Goal: Communication & Community: Answer question/provide support

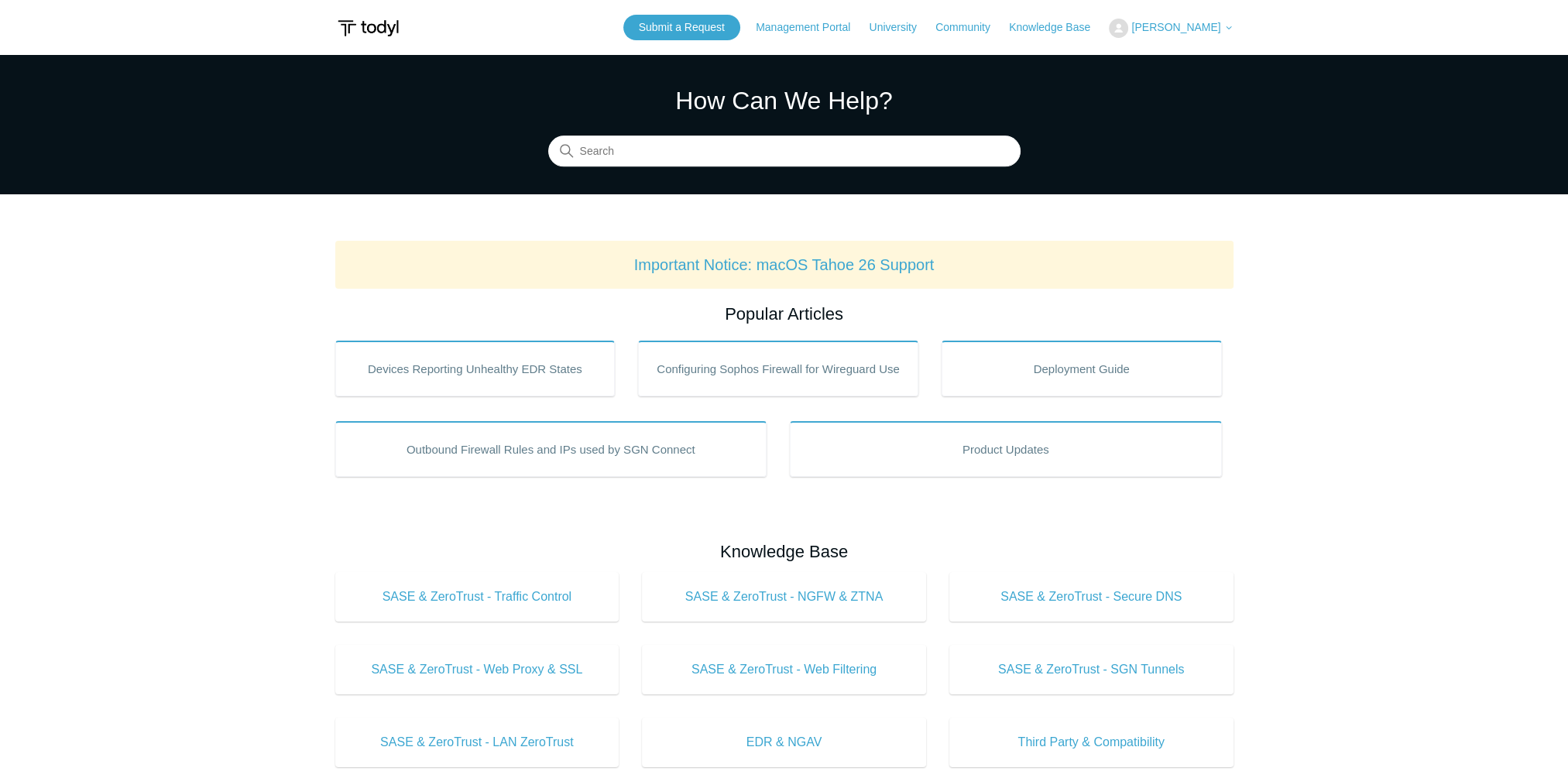
click at [1174, 33] on span "[PERSON_NAME]" at bounding box center [1175, 27] width 89 height 13
click at [1206, 53] on link "My Support Requests" at bounding box center [1184, 61] width 151 height 27
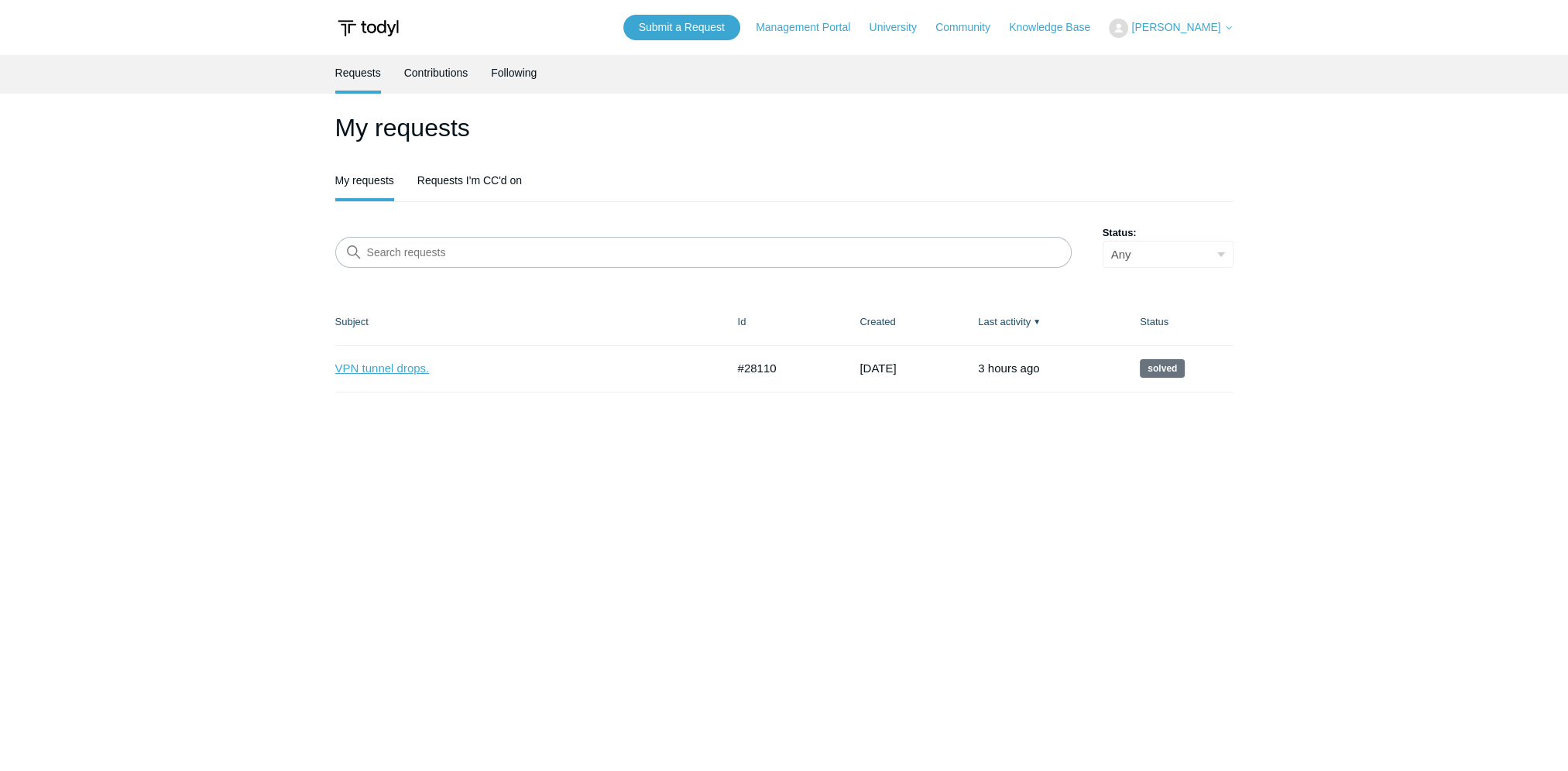
click at [375, 373] on link "VPN tunnel drops." at bounding box center [519, 368] width 368 height 17
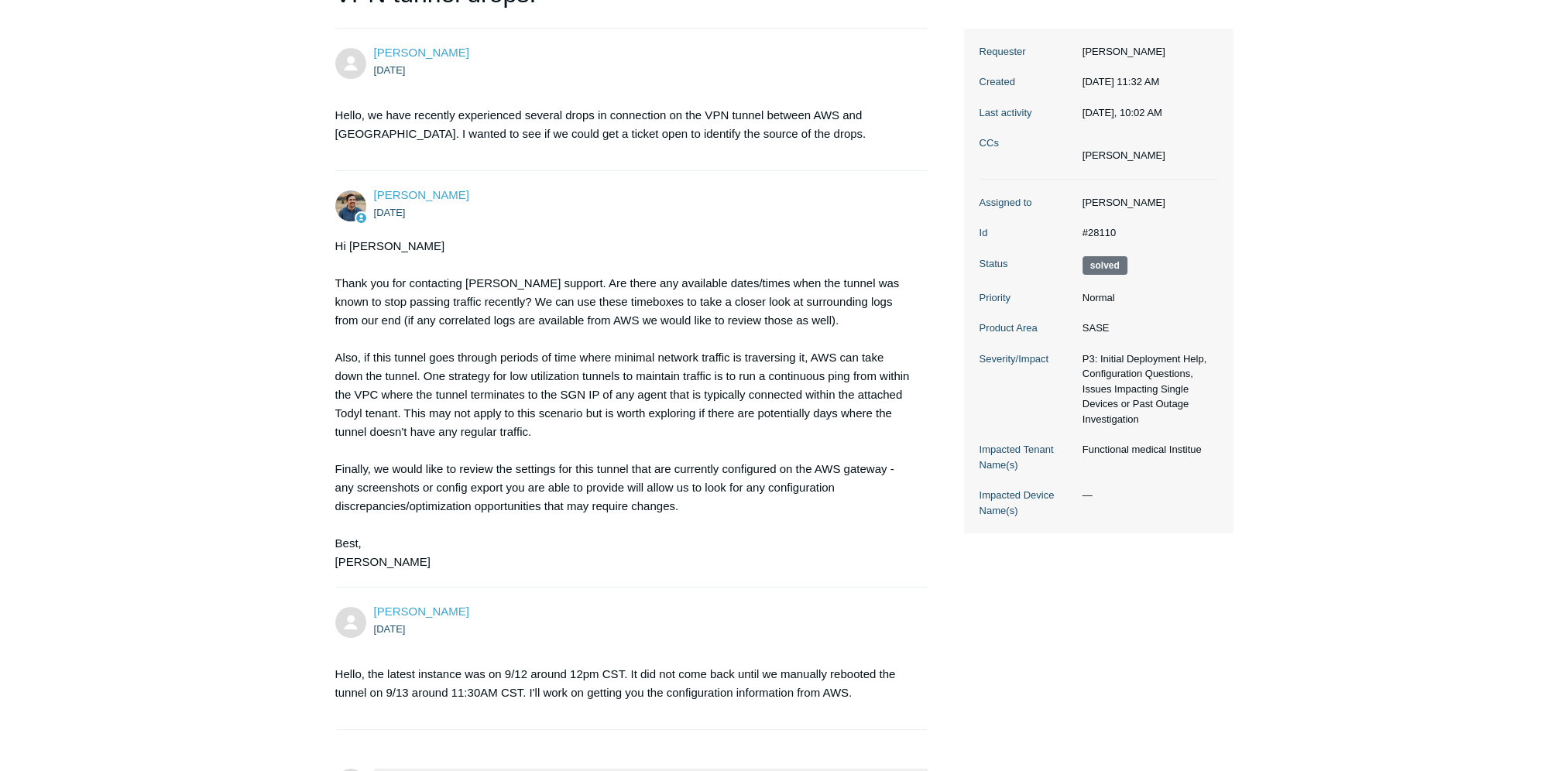
scroll to position [334, 0]
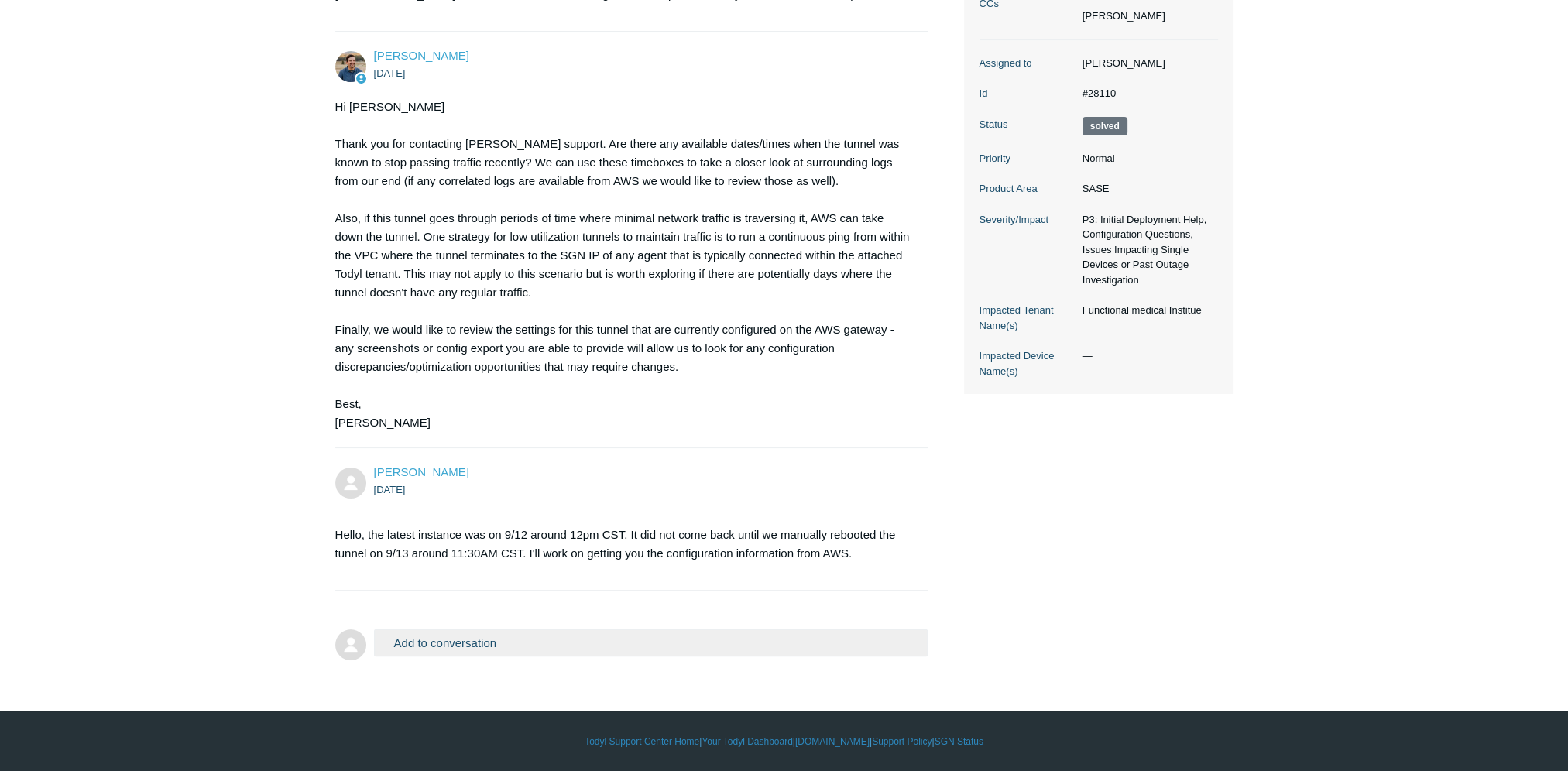
click at [415, 647] on button "Add to conversation" at bounding box center [651, 643] width 555 height 27
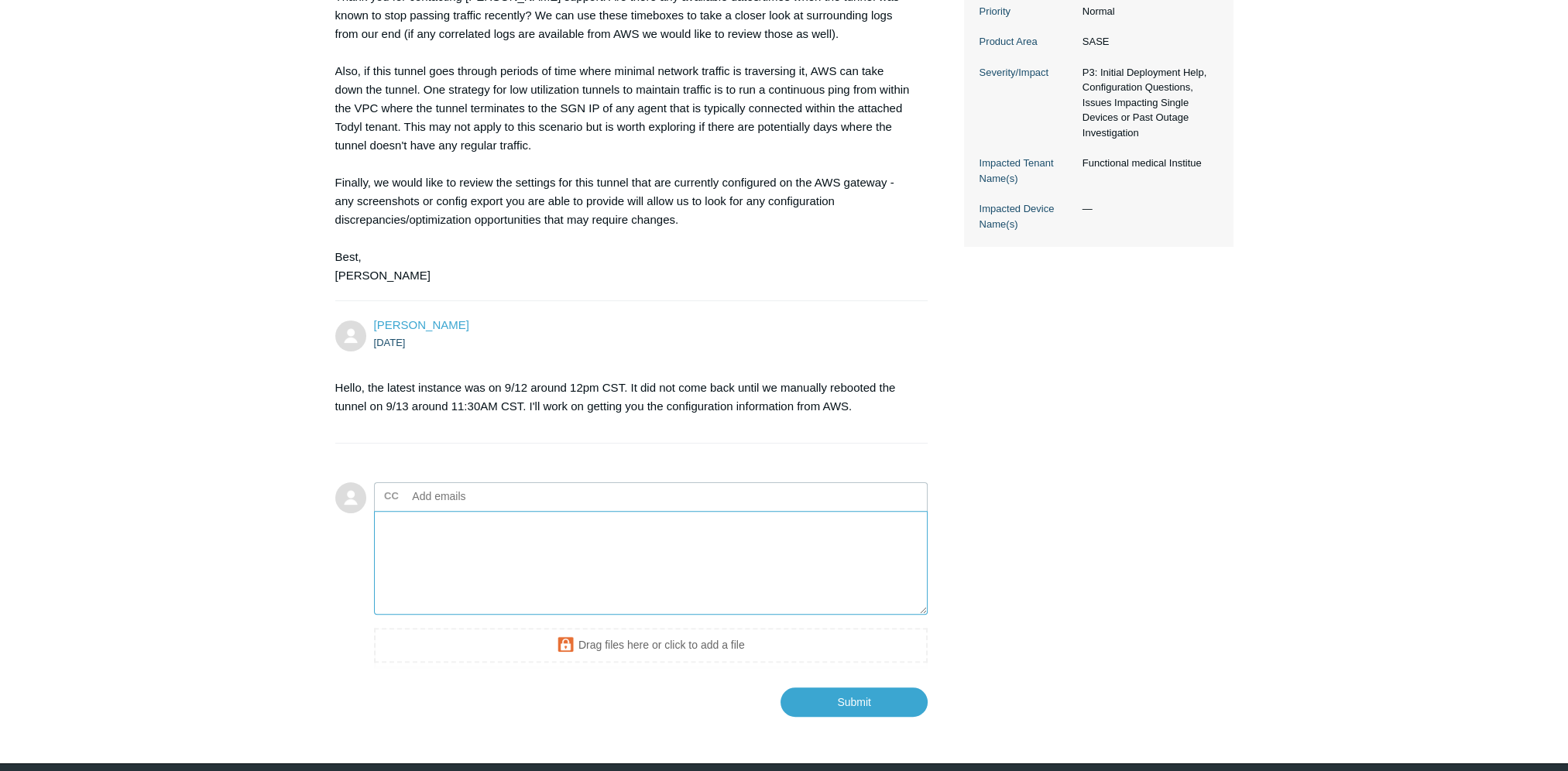
scroll to position [534, 0]
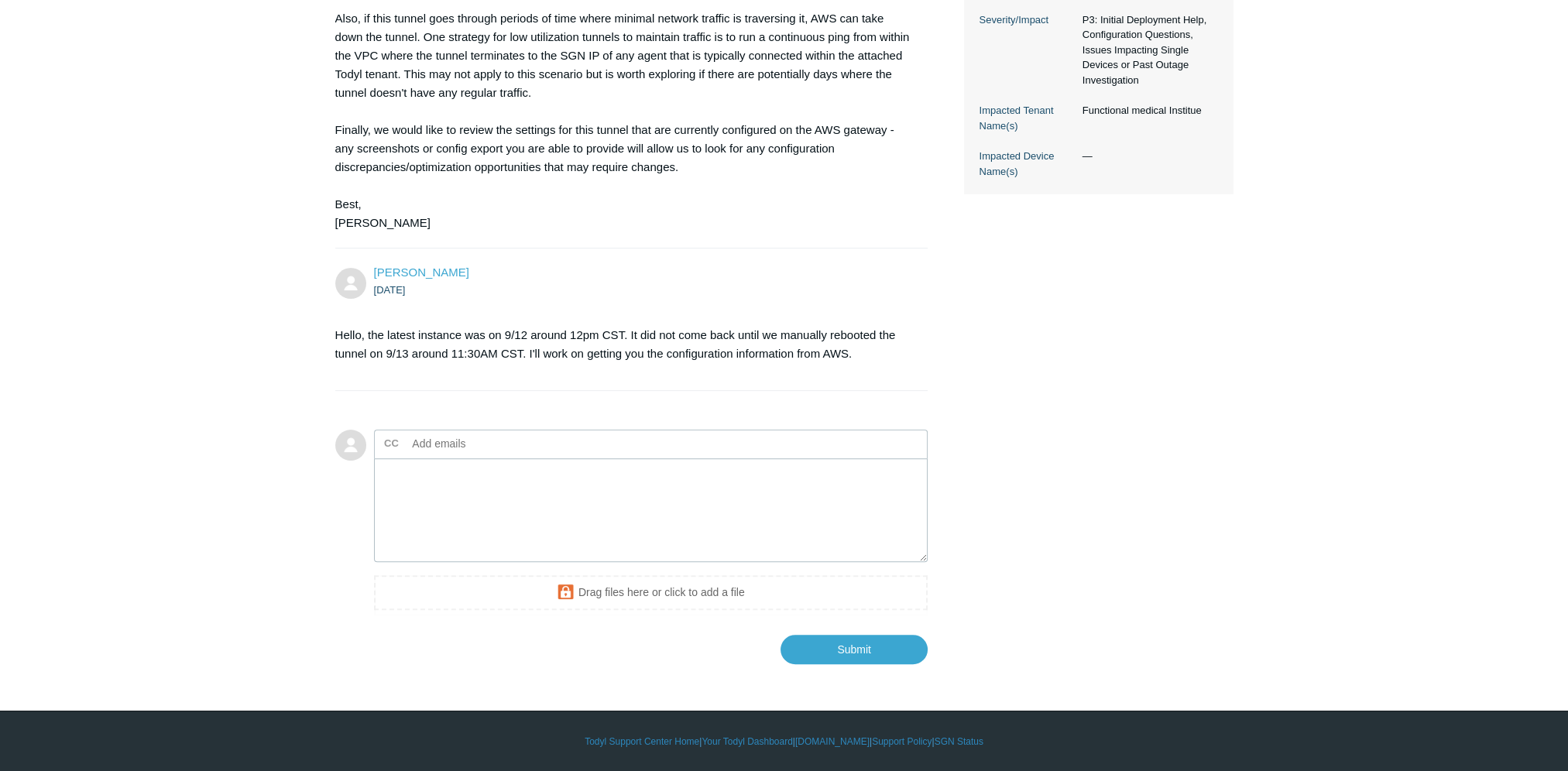
click at [625, 618] on div "Add to conversation CC Add emails Drag files here or click to add a file Submit" at bounding box center [651, 546] width 555 height 235
click at [631, 568] on div "CC Add emails Drag files here or click to add a file" at bounding box center [651, 522] width 555 height 185
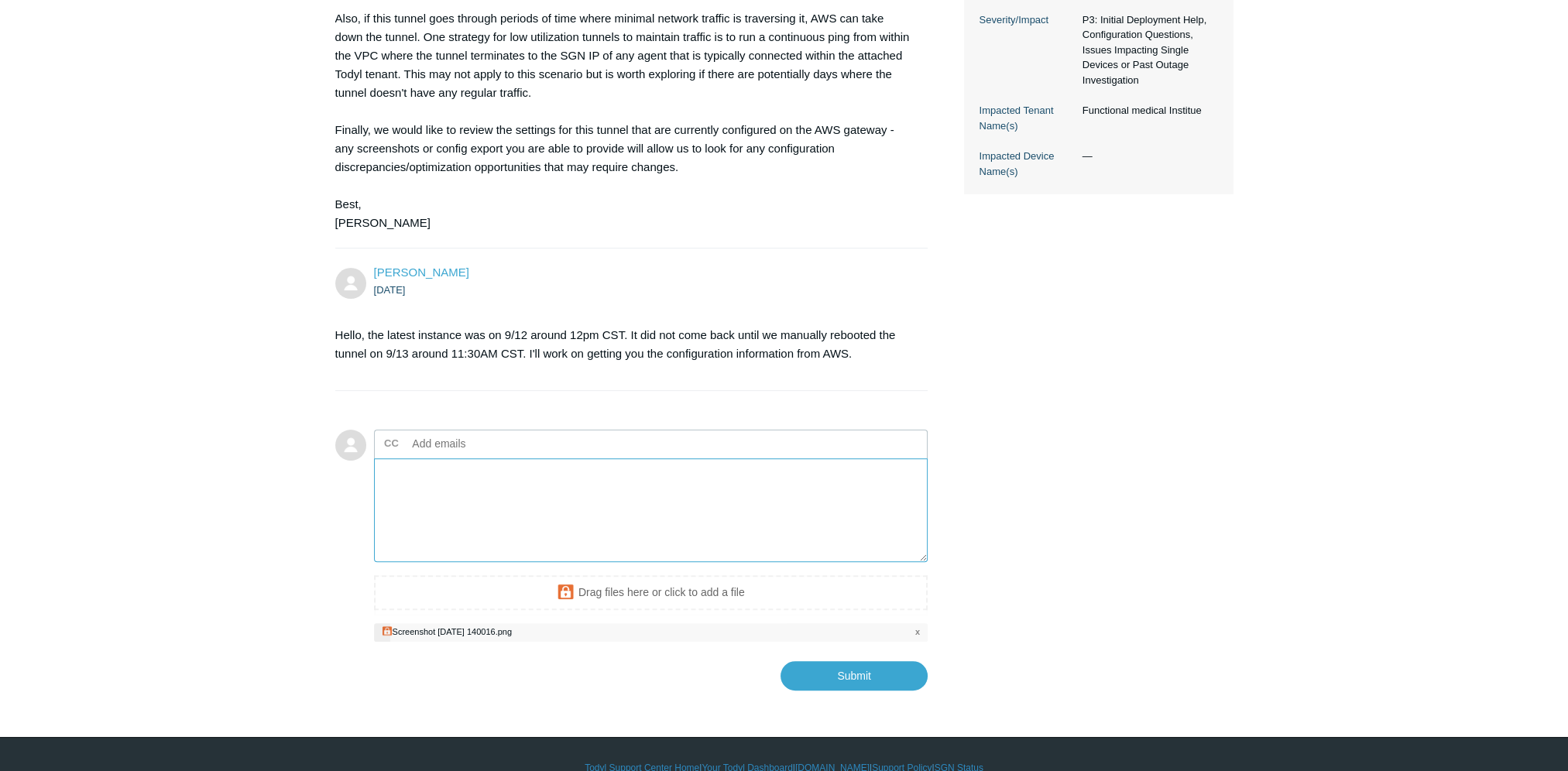
click at [702, 511] on textarea "Add your reply" at bounding box center [651, 511] width 555 height 104
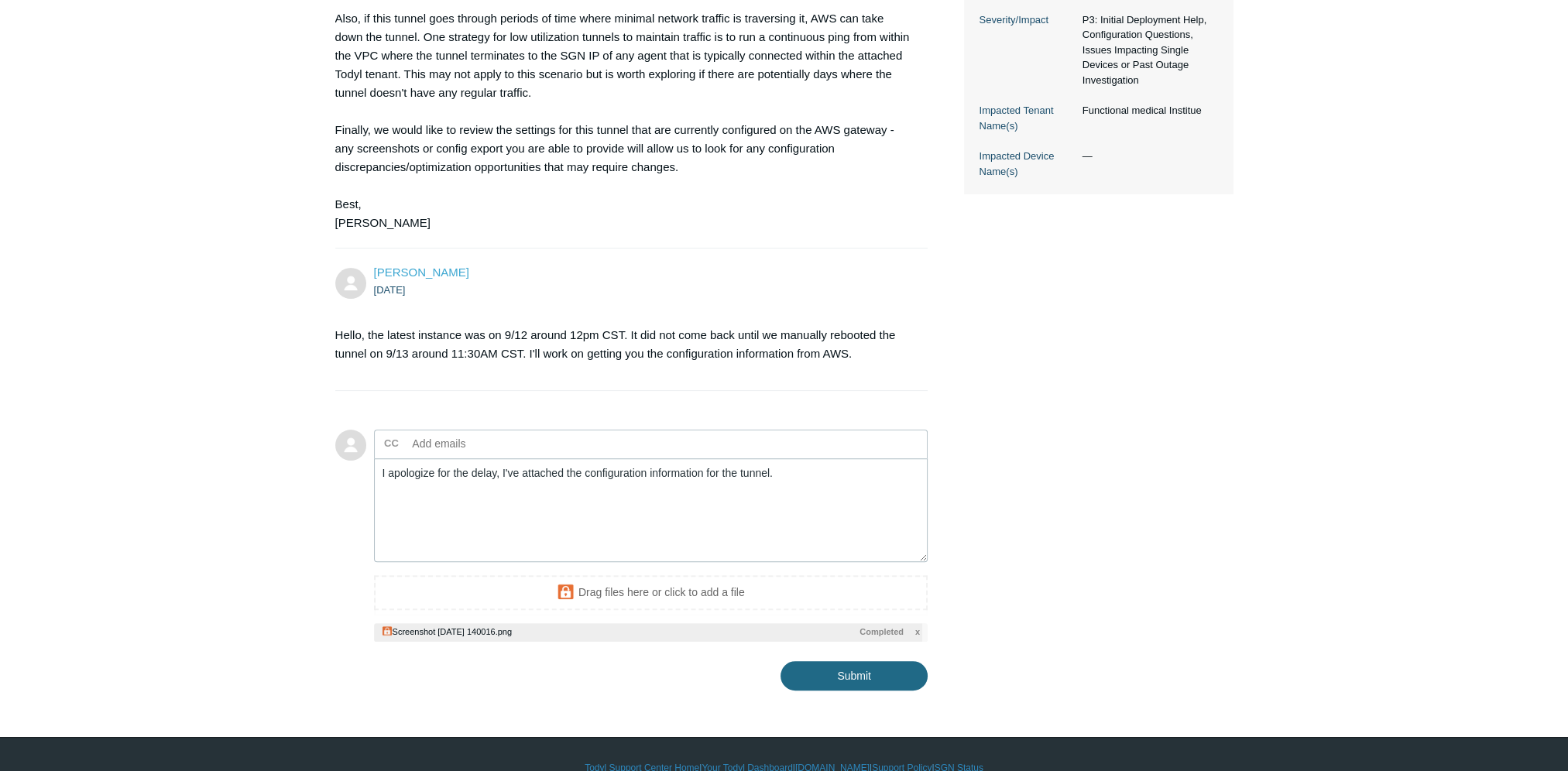
drag, startPoint x: 928, startPoint y: 672, endPoint x: 921, endPoint y: 674, distance: 7.3
click at [927, 672] on div "Michael Wolfinger 12 days ago Hello, we have recently experienced several drops…" at bounding box center [784, 190] width 898 height 1001
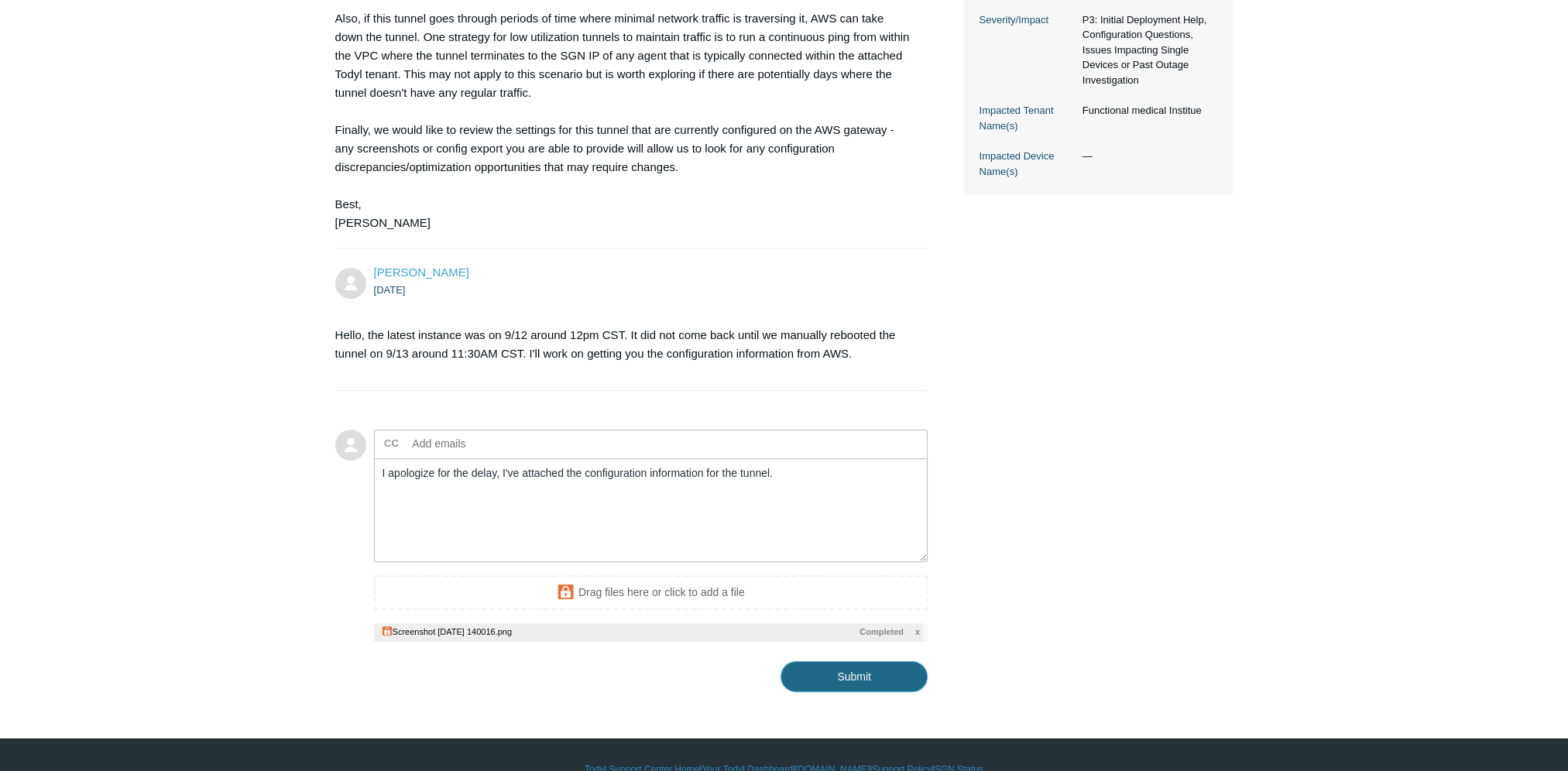
click at [875, 678] on input "Submit" at bounding box center [853, 677] width 147 height 31
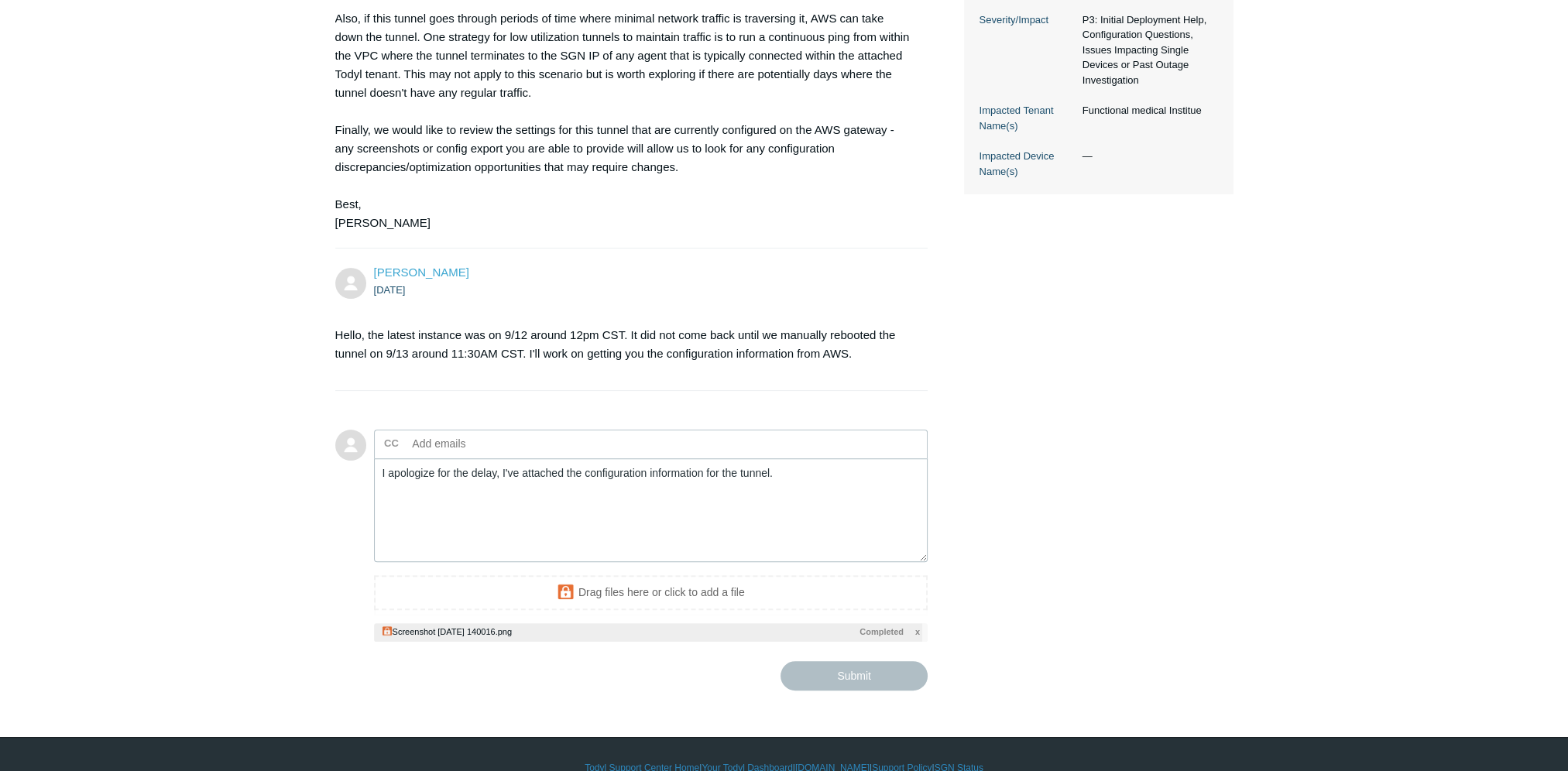
type textarea "I apologize for the delay, I've attached the configuration information for the …"
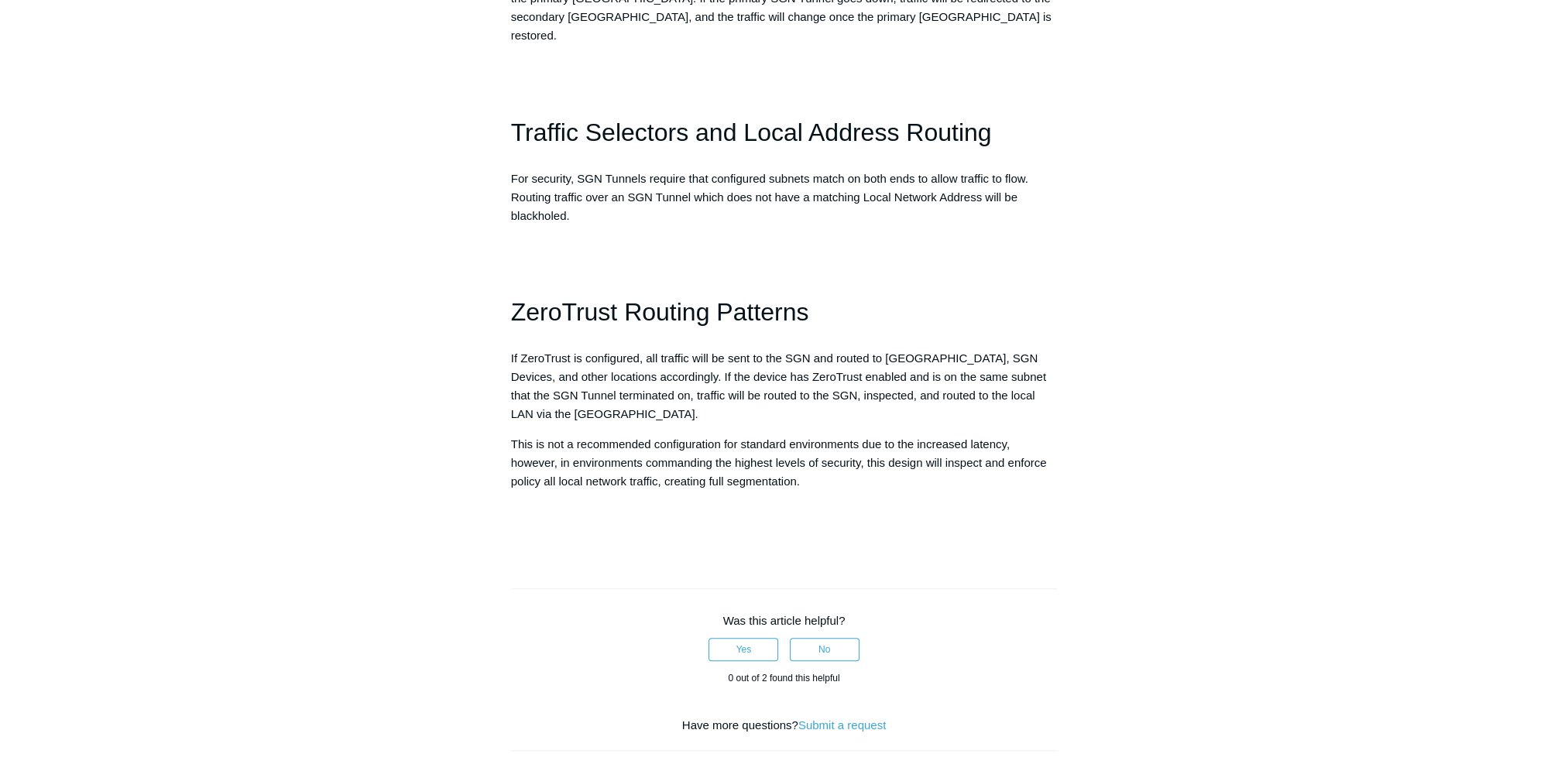
scroll to position [1548, 0]
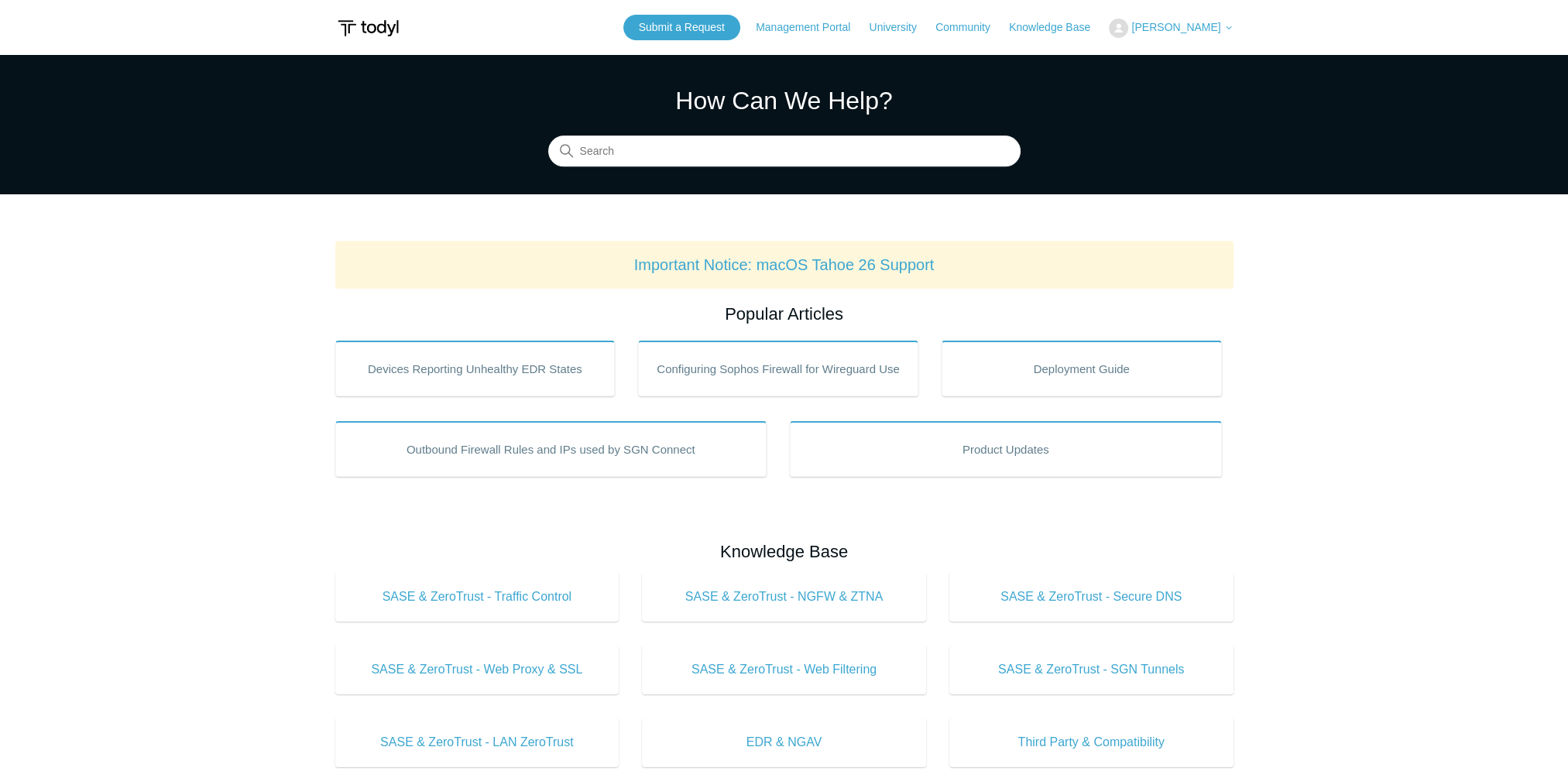
click at [1160, 26] on span "[PERSON_NAME]" at bounding box center [1175, 27] width 89 height 13
click at [1180, 58] on link "My Support Requests" at bounding box center [1184, 61] width 151 height 27
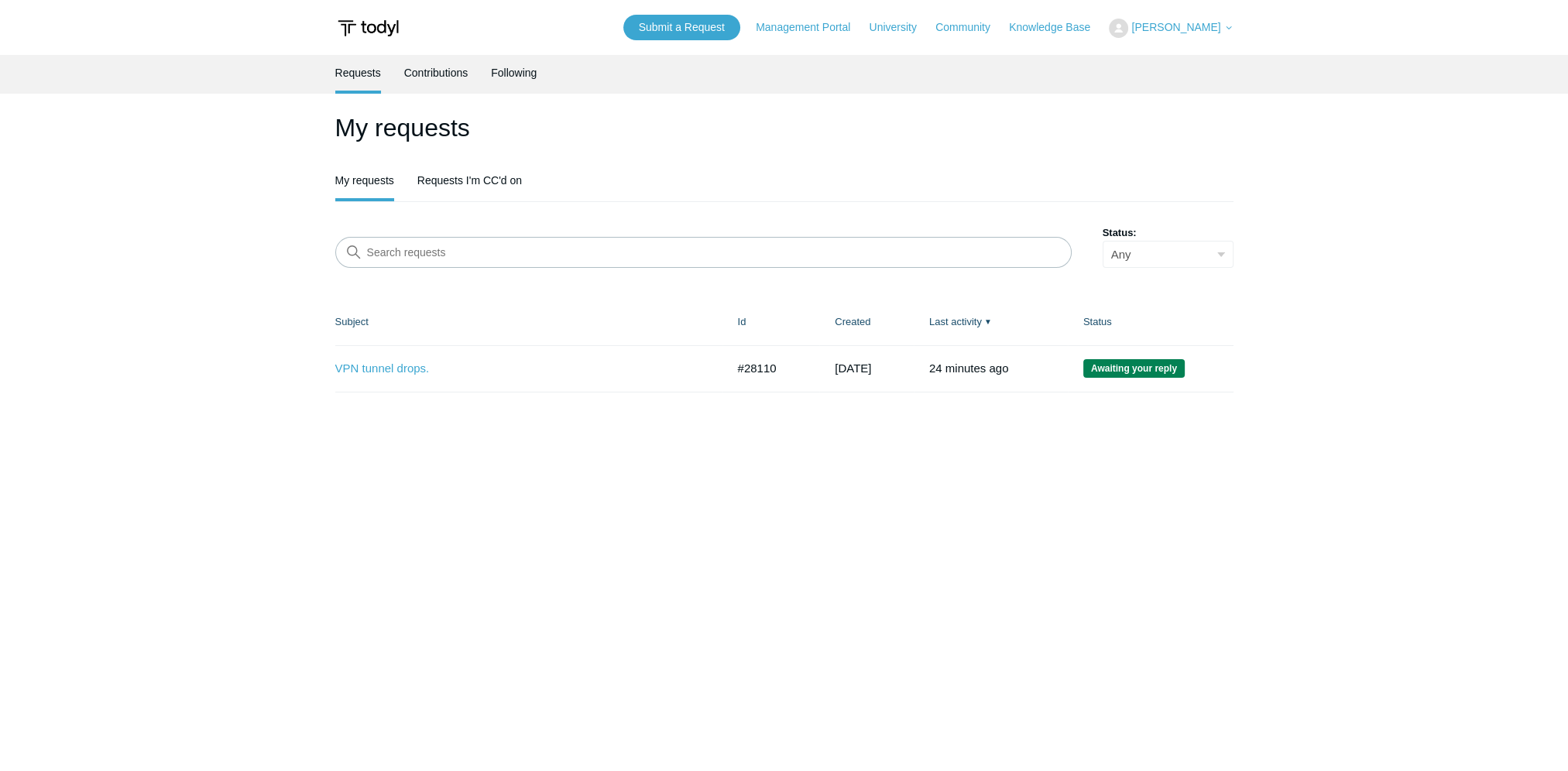
click at [421, 379] on td "VPN tunnel drops. #28110 [DATE] Awaiting your reply" at bounding box center [529, 368] width 387 height 47
click at [416, 375] on link "VPN tunnel drops." at bounding box center [519, 368] width 368 height 17
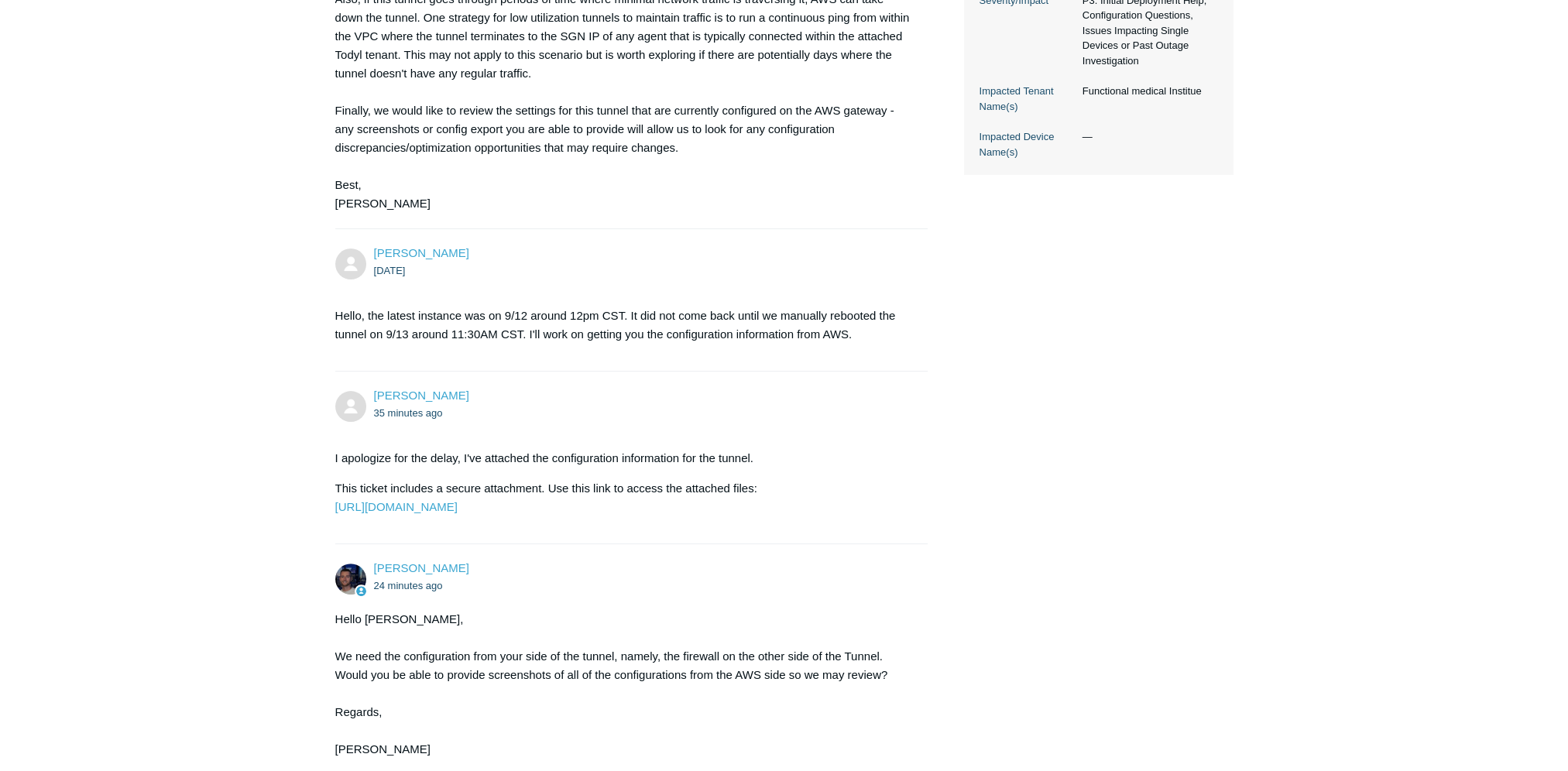
scroll to position [774, 0]
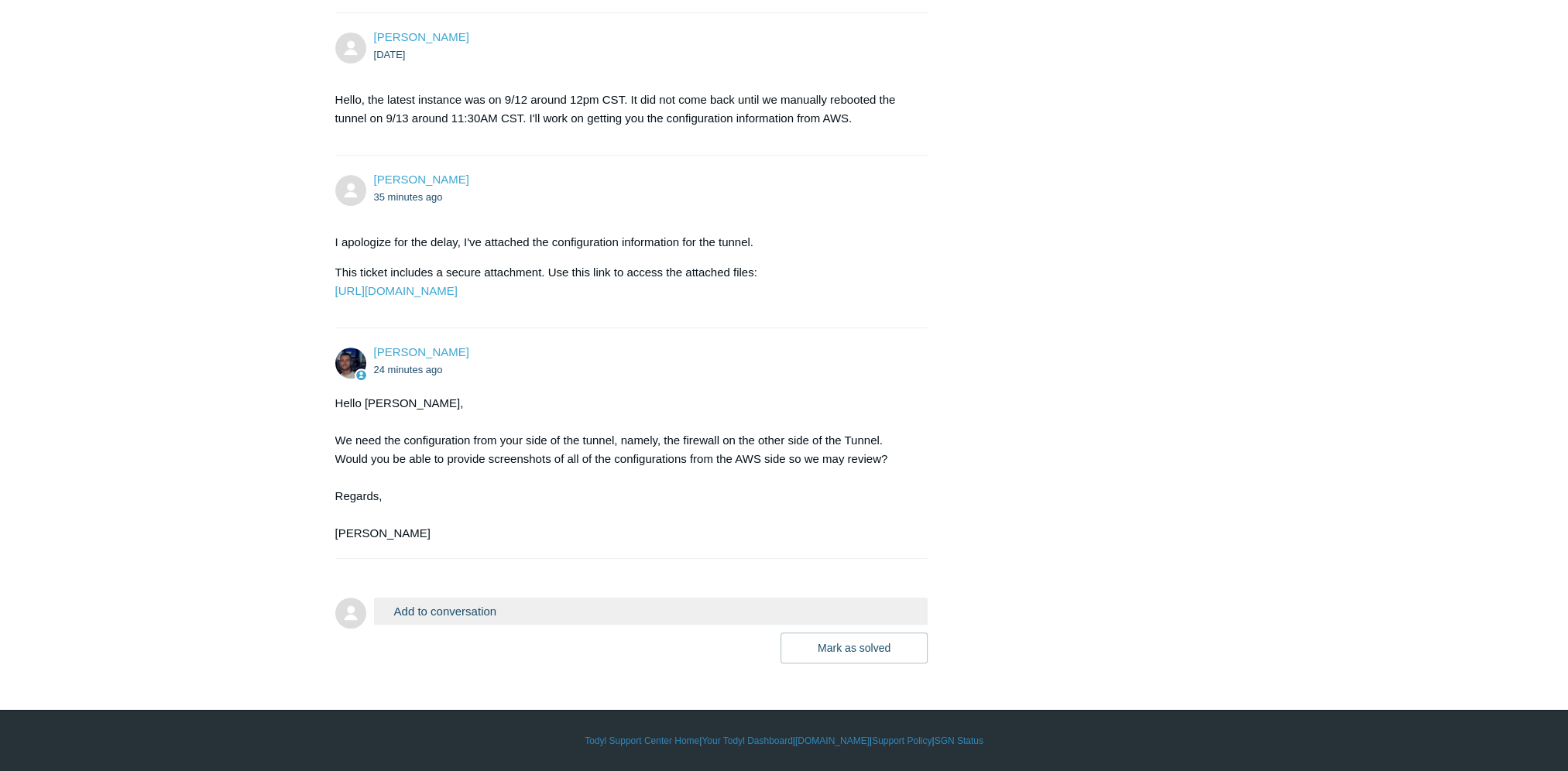
click at [445, 625] on button "Add to conversation" at bounding box center [651, 611] width 555 height 27
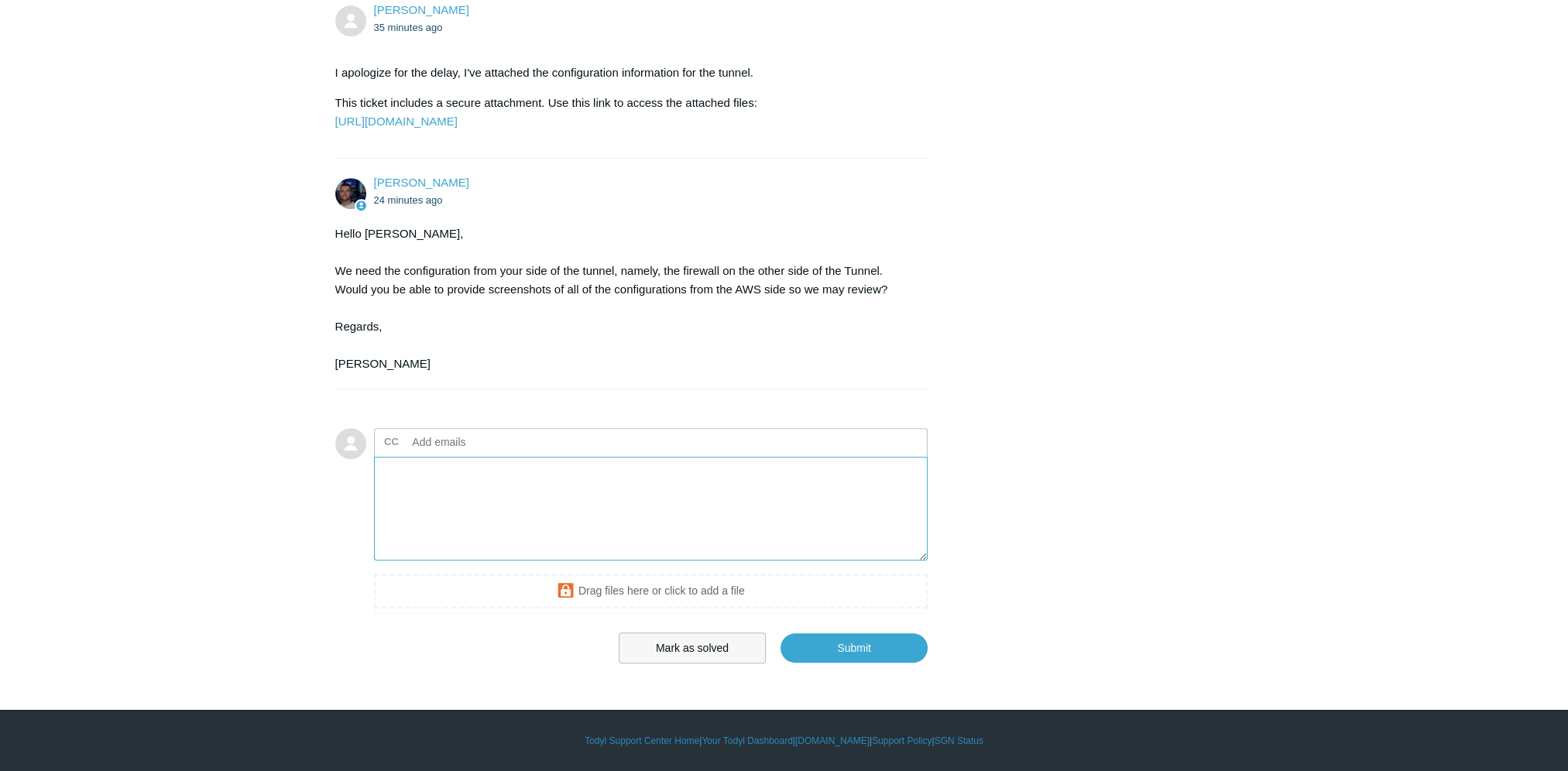
scroll to position [975, 0]
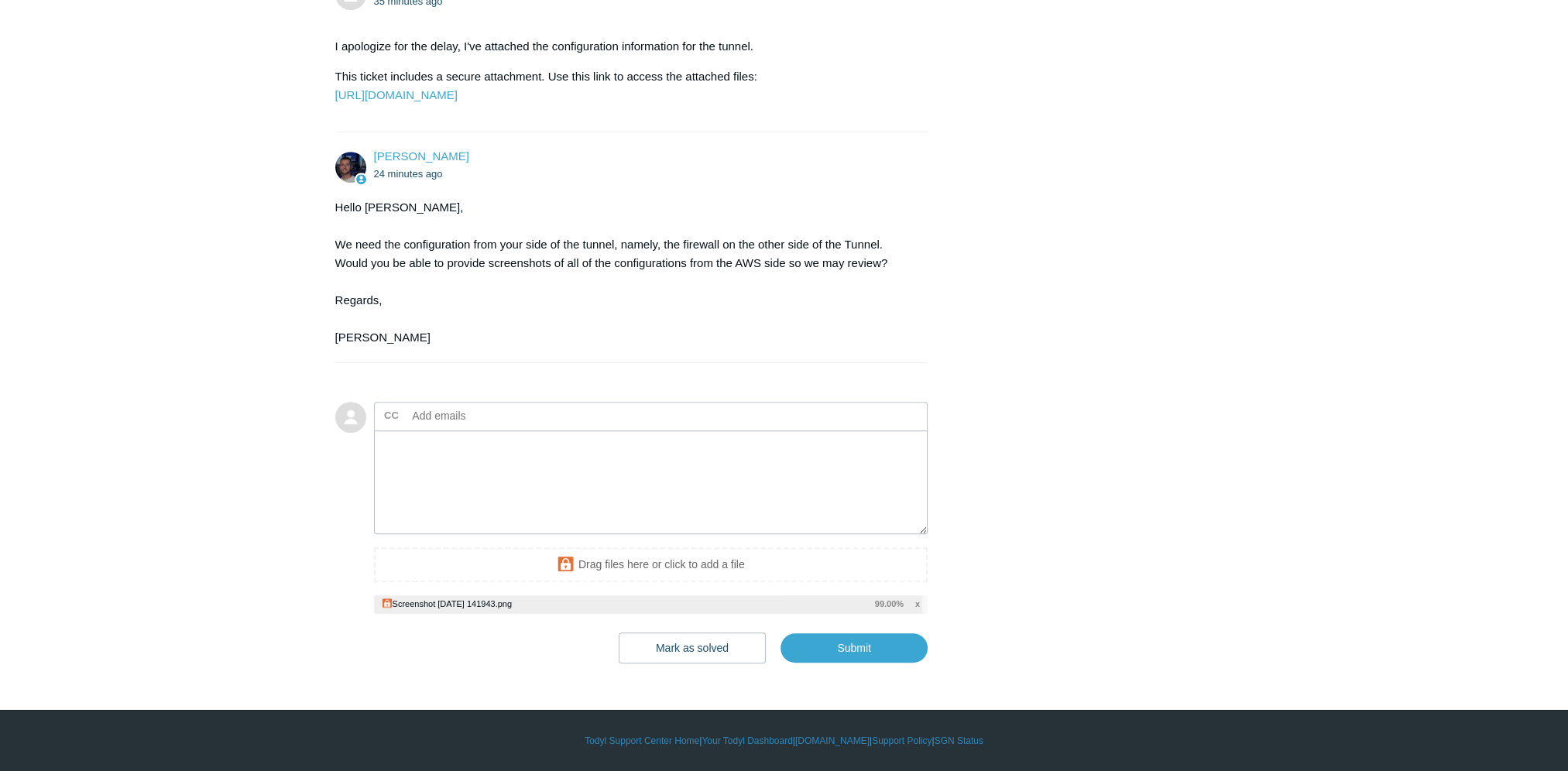
click at [916, 611] on span "x" at bounding box center [917, 604] width 5 height 13
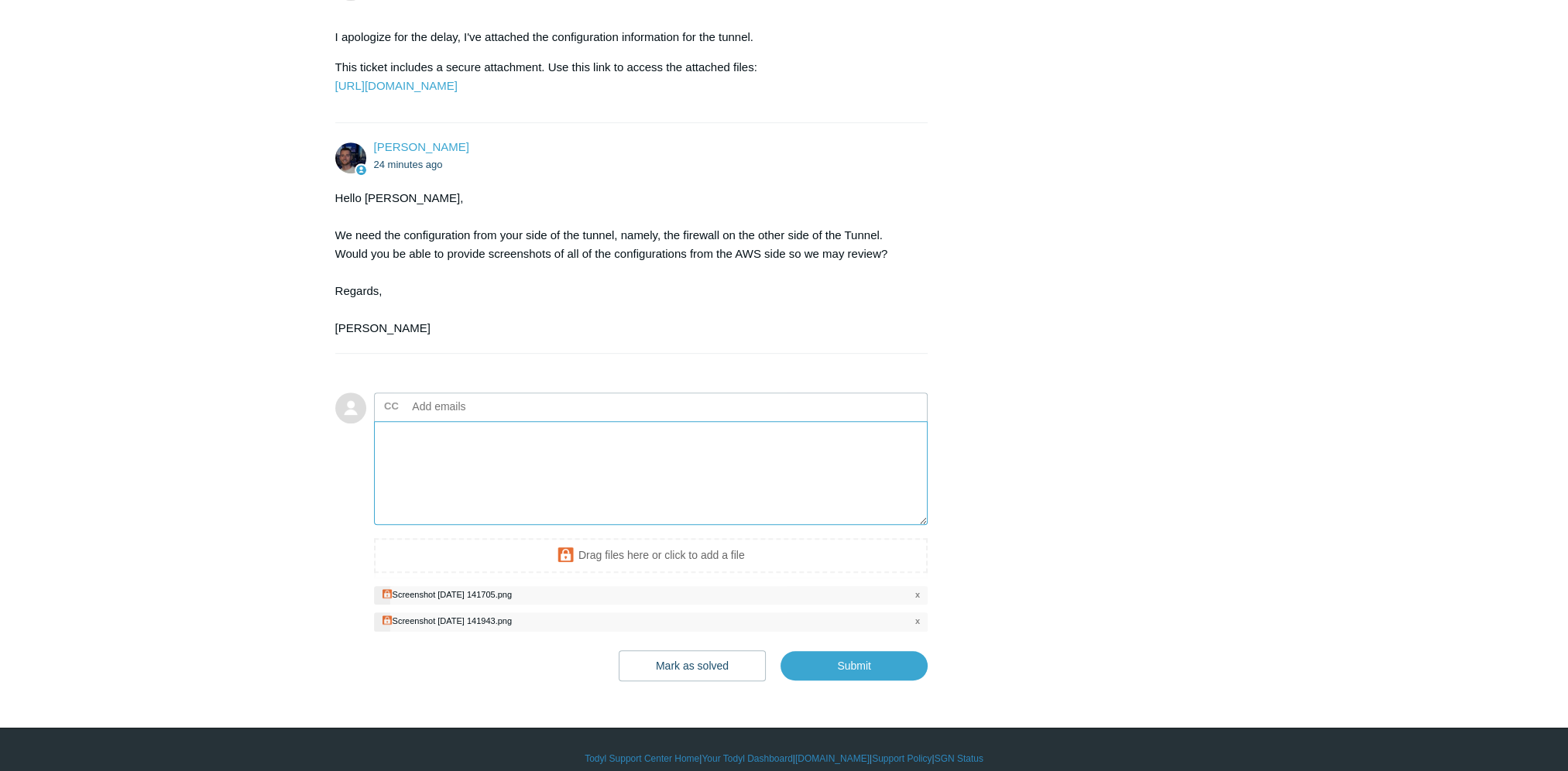
click at [590, 474] on textarea "Add your reply" at bounding box center [651, 473] width 555 height 104
click at [759, 475] on textarea "My mistake, I've added the screenshots from the AWS side." at bounding box center [651, 473] width 555 height 104
click at [715, 508] on textarea "My mistake, I've added the screenshots from the AWS side." at bounding box center [651, 473] width 555 height 104
click at [644, 478] on textarea "My mistake, I've added the screenshots from the AWS side." at bounding box center [651, 473] width 555 height 104
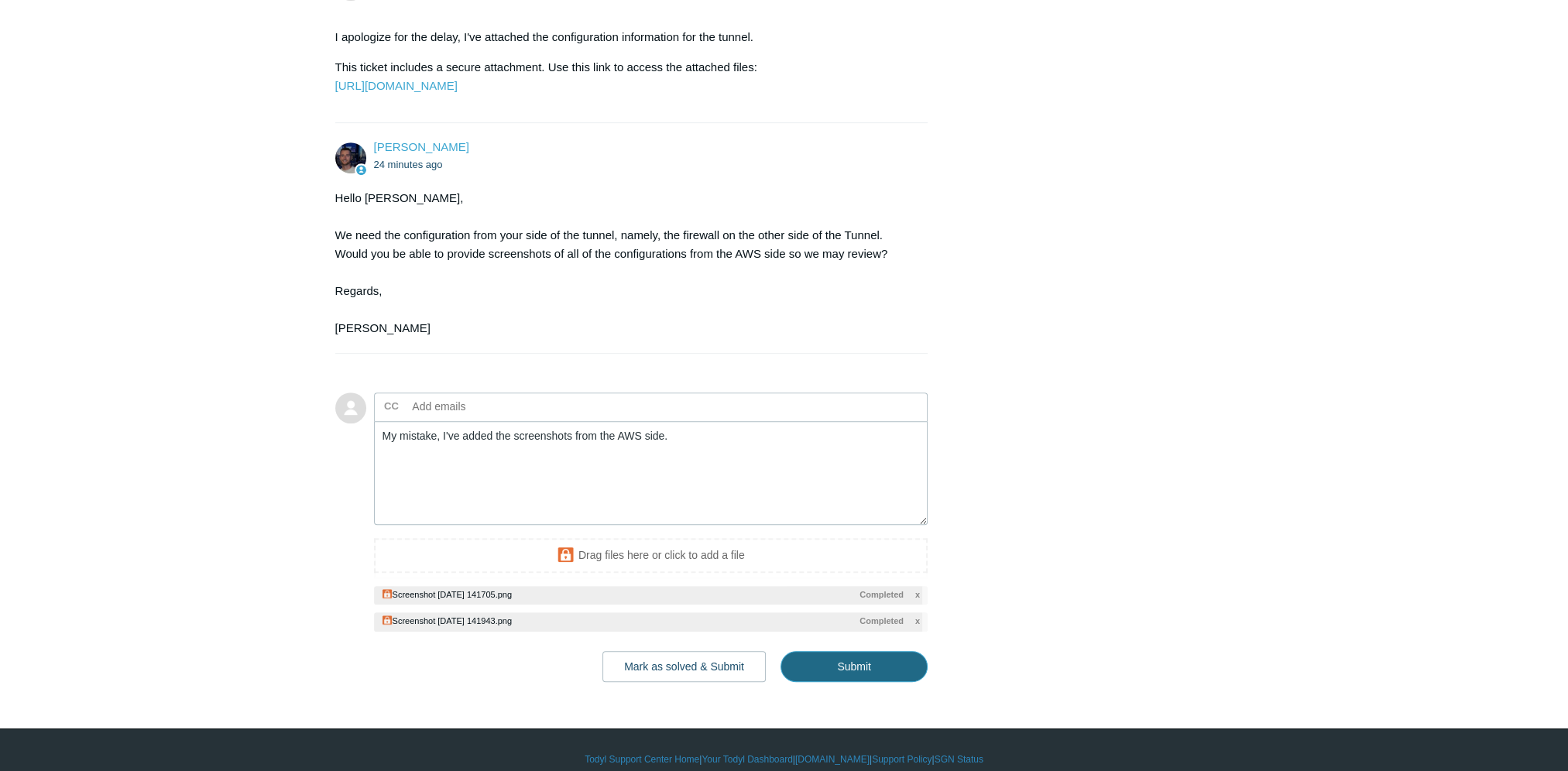
drag, startPoint x: 877, startPoint y: 712, endPoint x: 1100, endPoint y: 613, distance: 244.0
click at [881, 682] on input "Submit" at bounding box center [853, 667] width 147 height 31
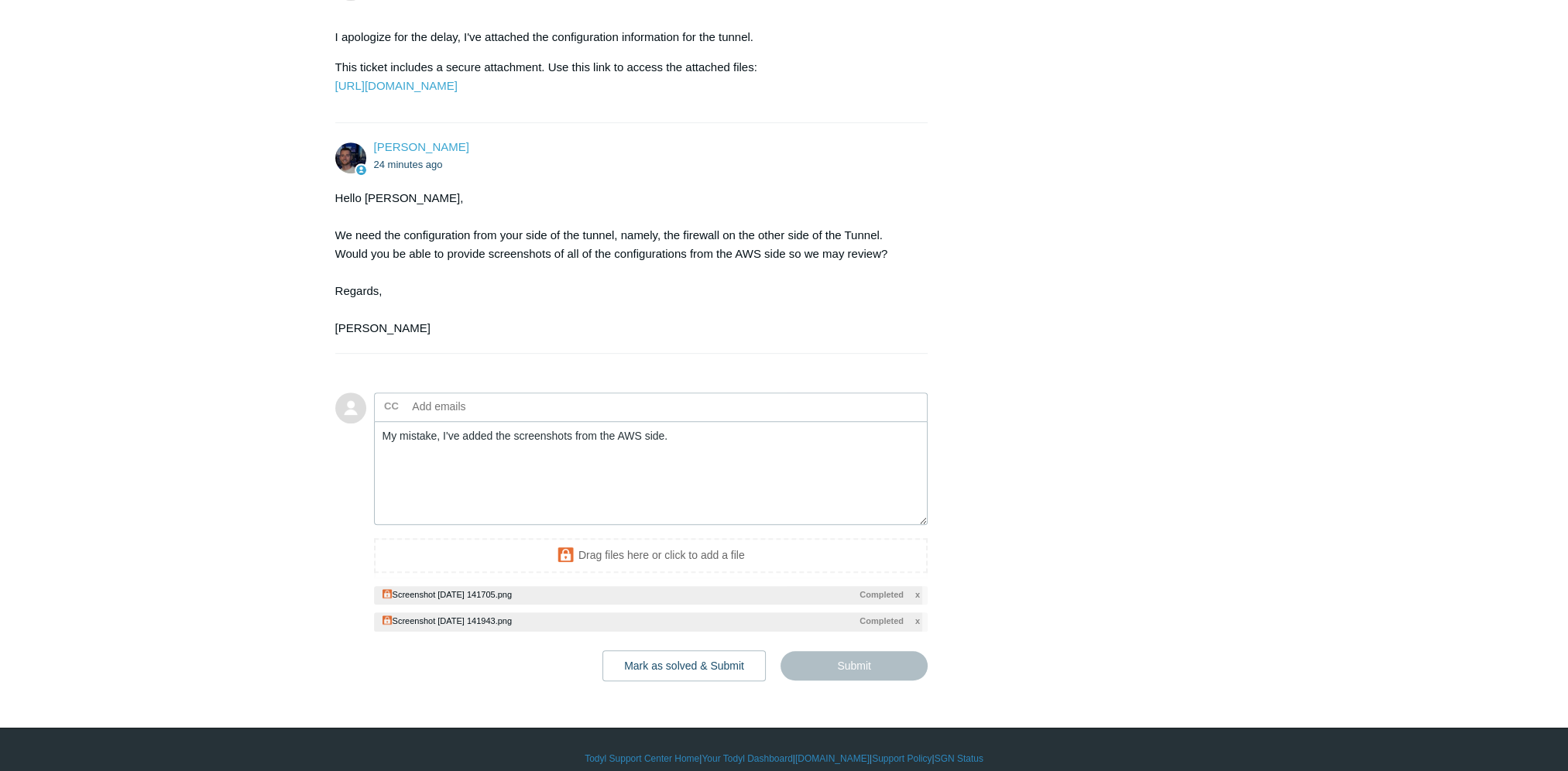
type textarea "My mistake, I've added the screenshots from the AWS side. This ticket includes …"
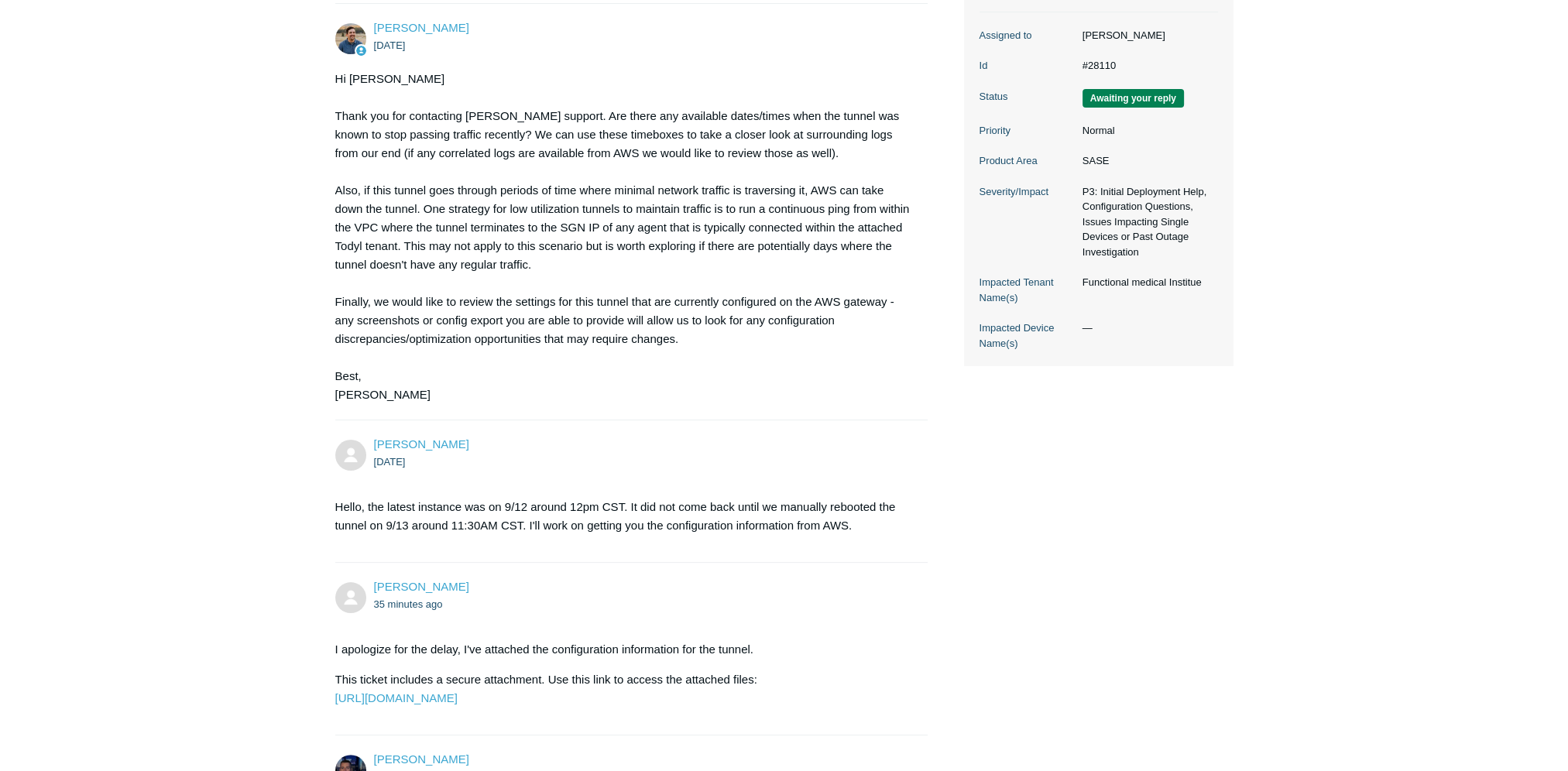
scroll to position [123, 0]
